Goal: Task Accomplishment & Management: Manage account settings

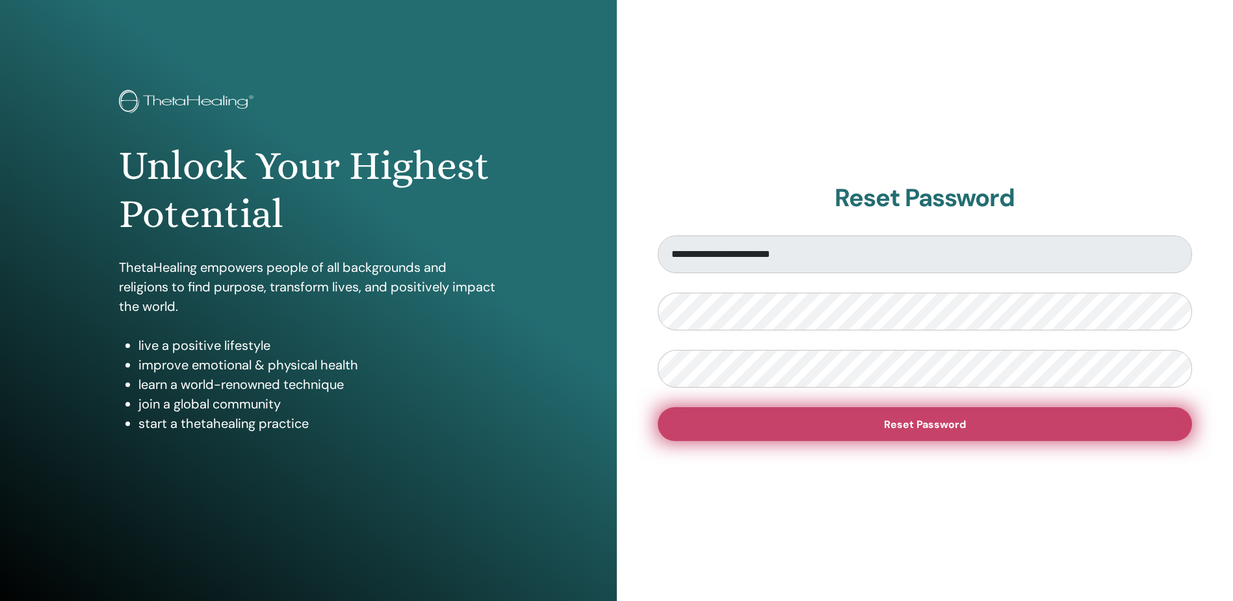
click at [906, 416] on button "Reset Password" at bounding box center [925, 424] width 535 height 34
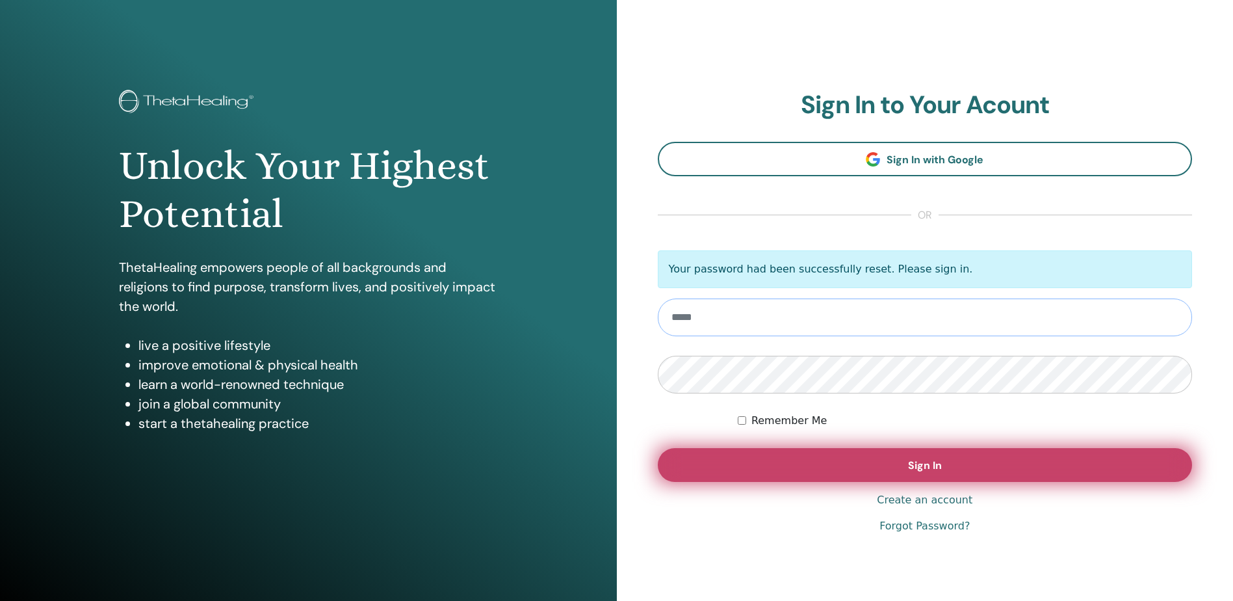
type input "**********"
click at [919, 469] on span "Sign In" at bounding box center [925, 465] width 34 height 14
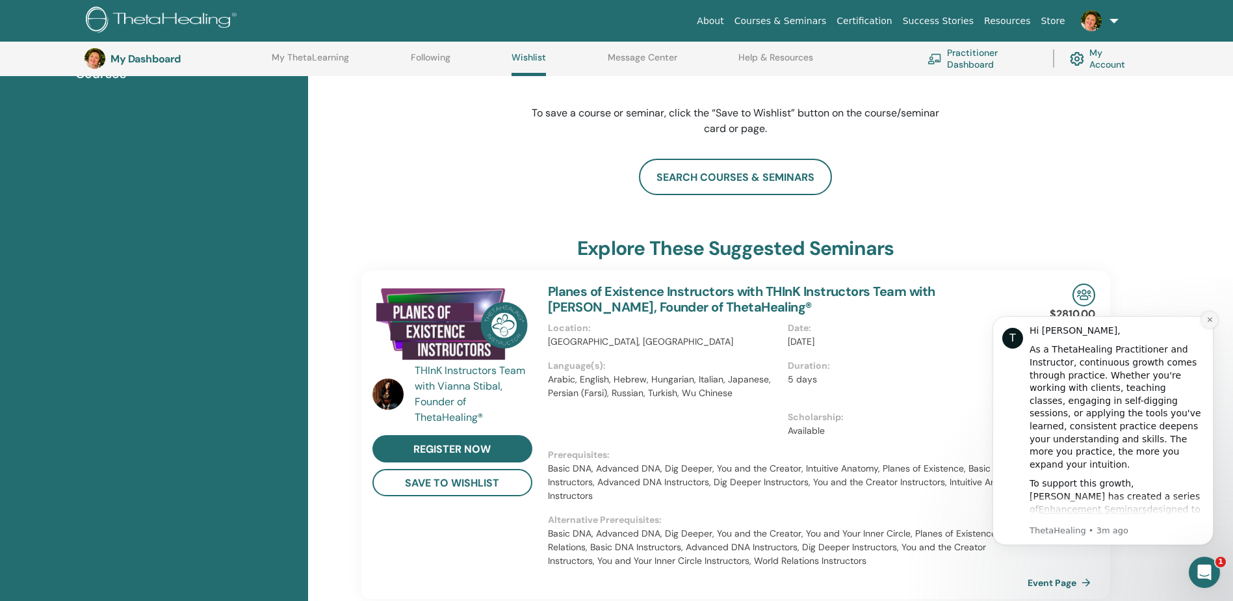
click at [1210, 323] on icon "Dismiss notification" at bounding box center [1210, 319] width 7 height 7
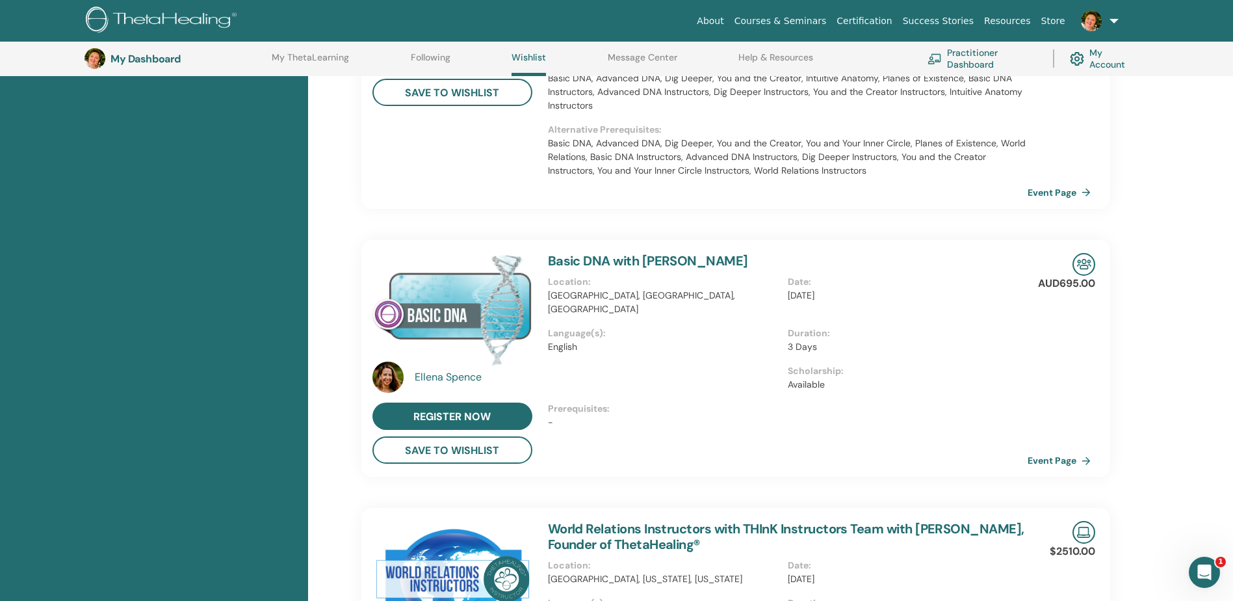
scroll to position [295, 0]
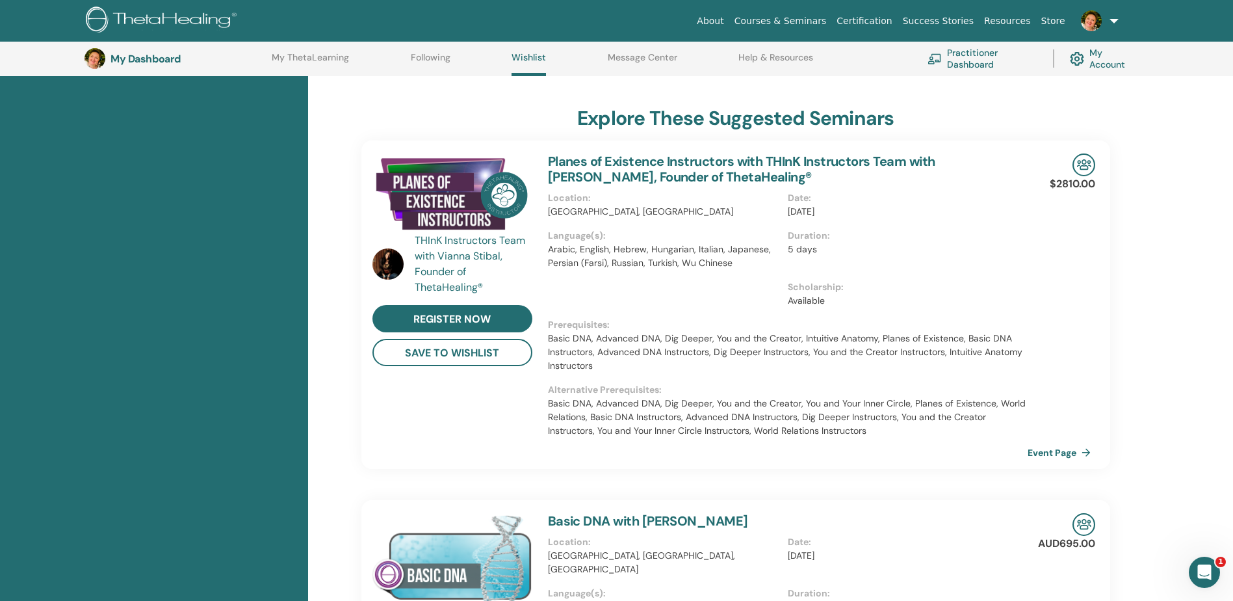
click at [161, 63] on h3 "My Dashboard" at bounding box center [176, 59] width 130 height 12
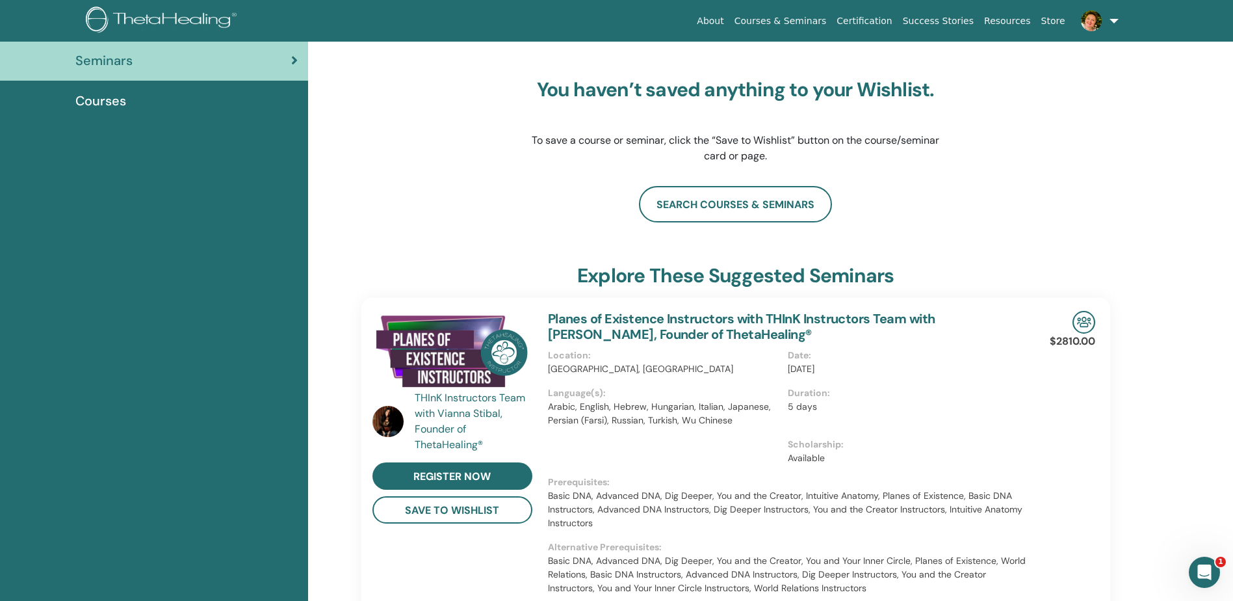
scroll to position [0, 0]
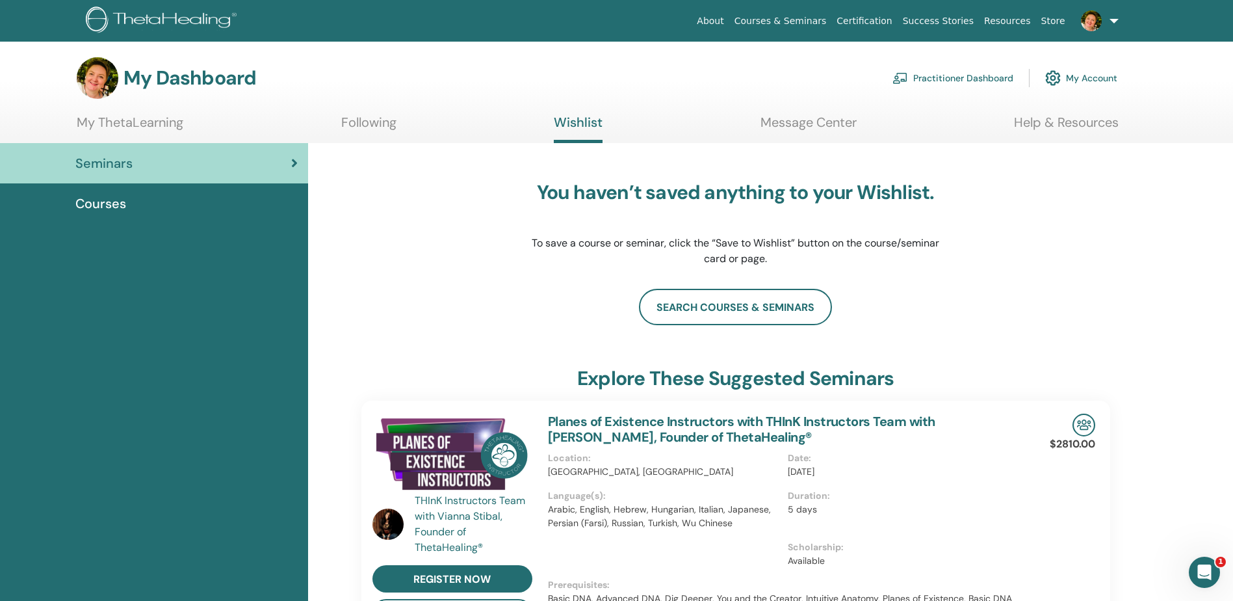
click at [1092, 79] on link "My Account" at bounding box center [1082, 78] width 72 height 29
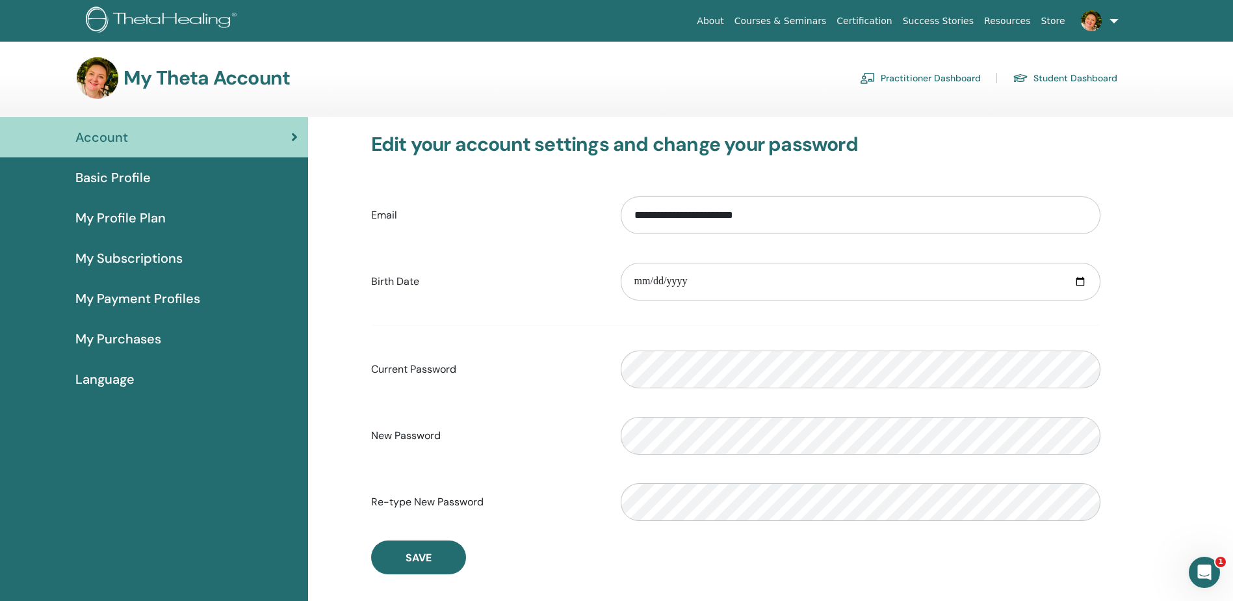
click at [121, 337] on span "My Purchases" at bounding box center [118, 339] width 86 height 20
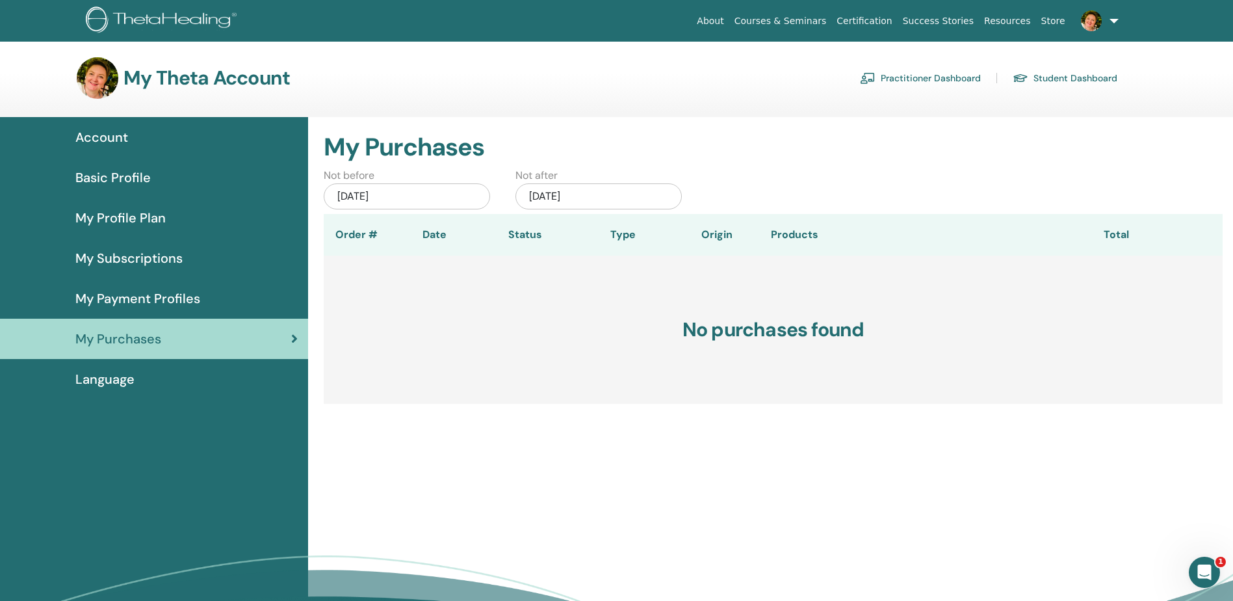
click at [104, 133] on span "Account" at bounding box center [101, 137] width 53 height 20
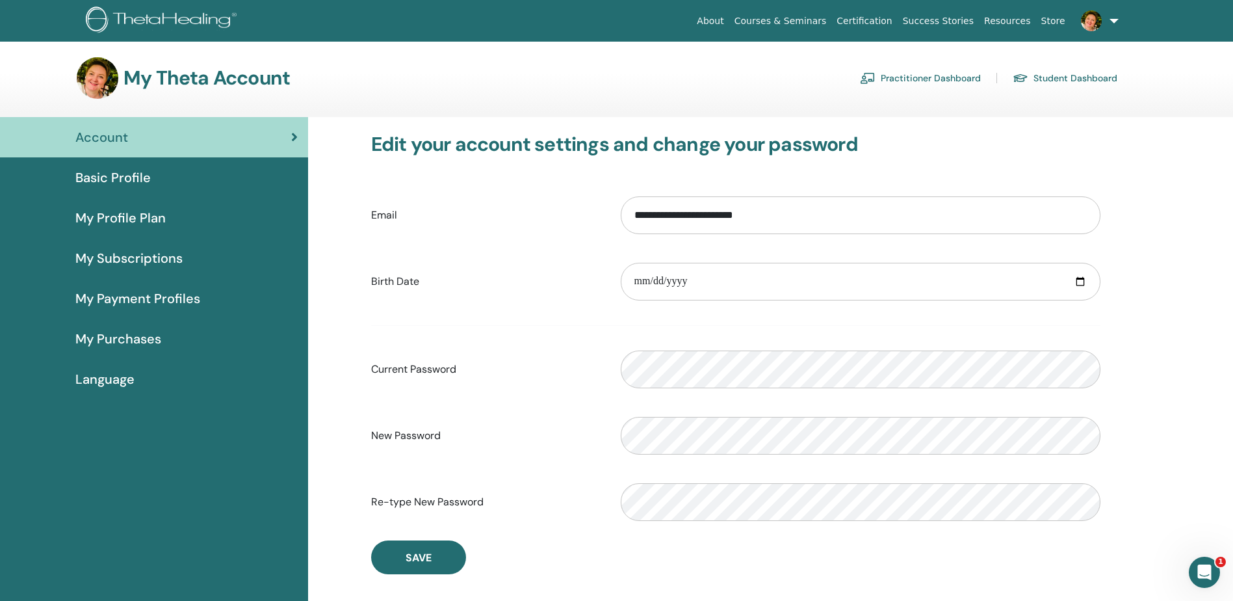
click at [950, 79] on link "Practitioner Dashboard" at bounding box center [920, 78] width 121 height 21
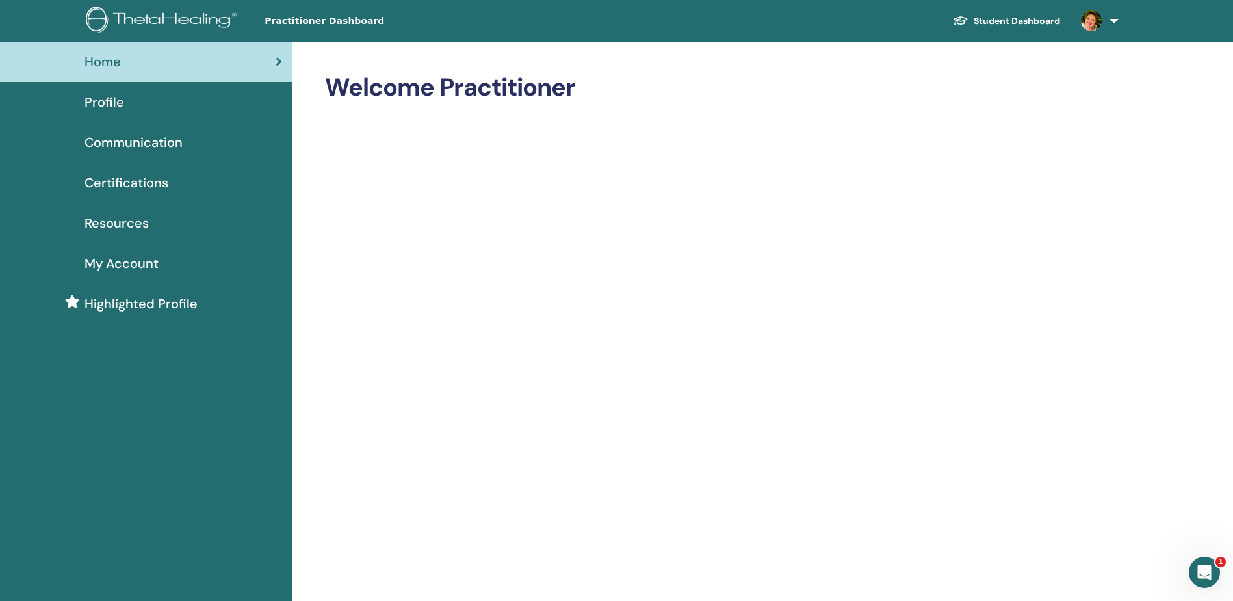
click at [134, 185] on span "Certifications" at bounding box center [127, 183] width 84 height 20
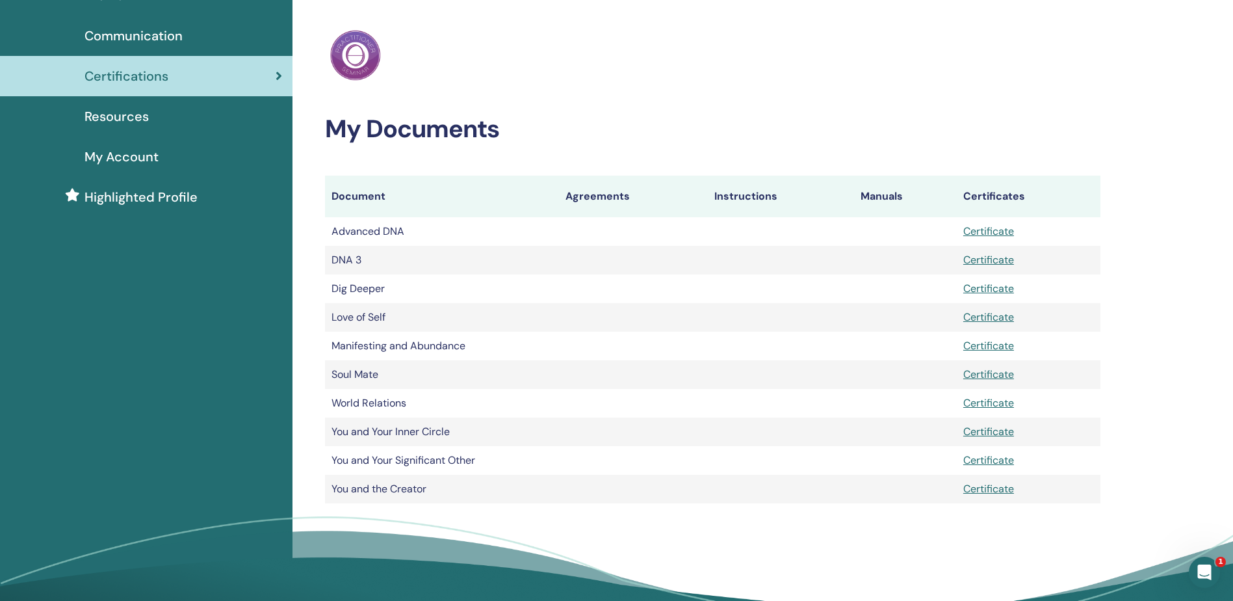
scroll to position [130, 0]
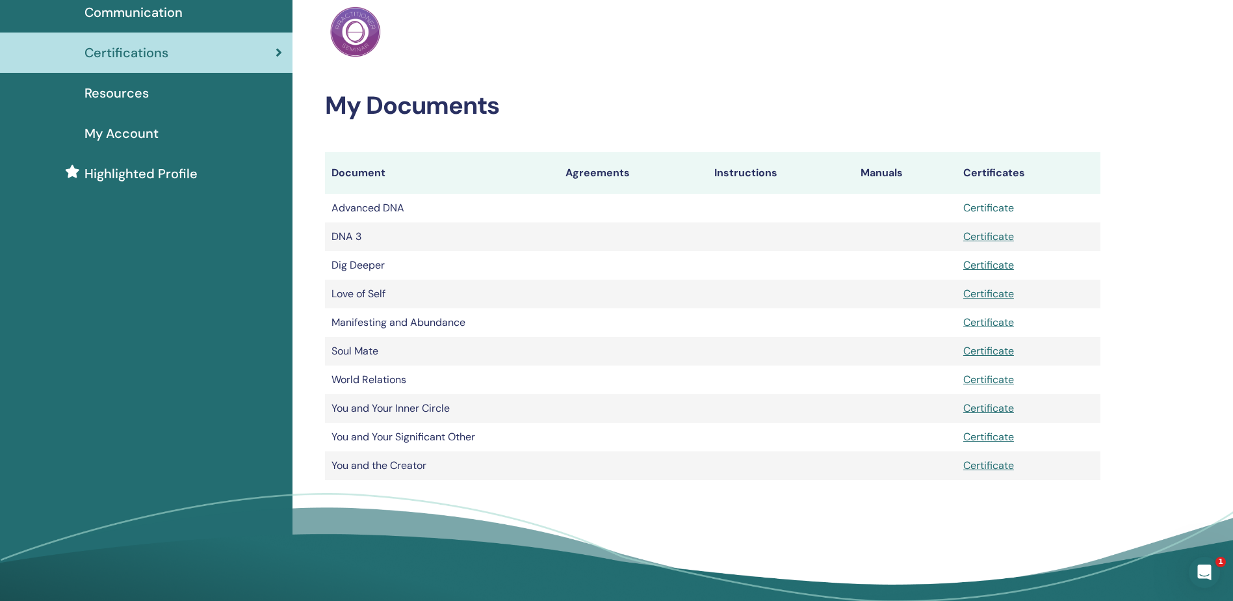
click at [988, 209] on link "Certificate" at bounding box center [989, 208] width 51 height 14
click at [987, 237] on link "Certificate" at bounding box center [989, 237] width 51 height 14
click at [981, 466] on link "Certificate" at bounding box center [989, 465] width 51 height 14
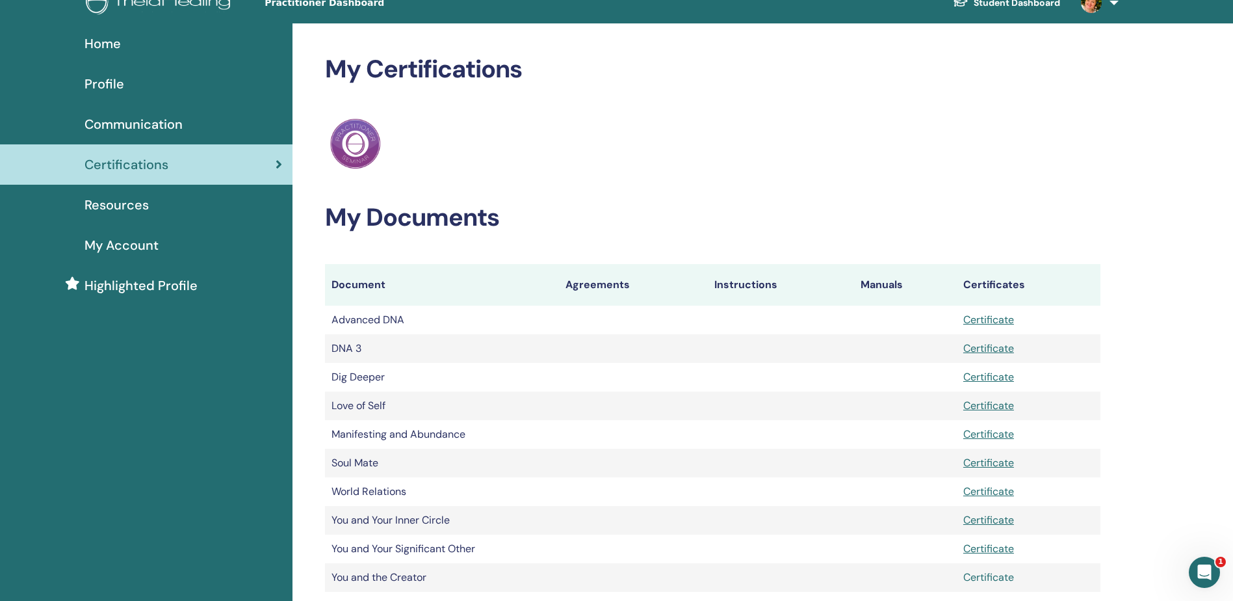
scroll to position [0, 0]
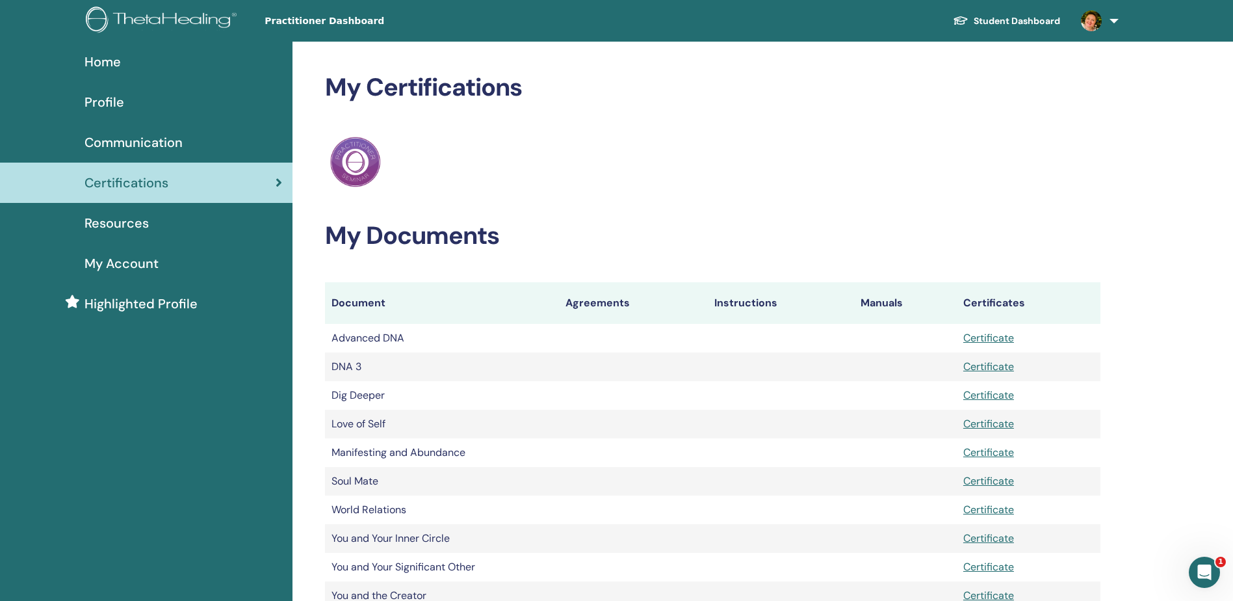
click at [1119, 18] on link at bounding box center [1097, 21] width 53 height 42
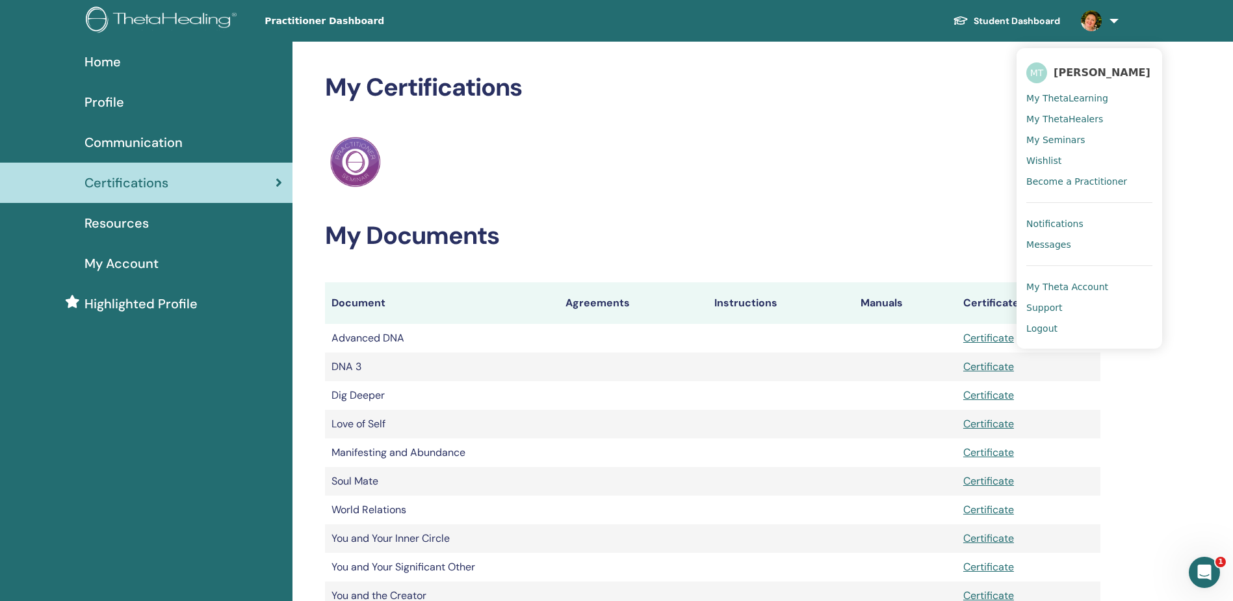
click at [1062, 141] on span "My Seminars" at bounding box center [1056, 140] width 59 height 12
